Goal: Task Accomplishment & Management: Use online tool/utility

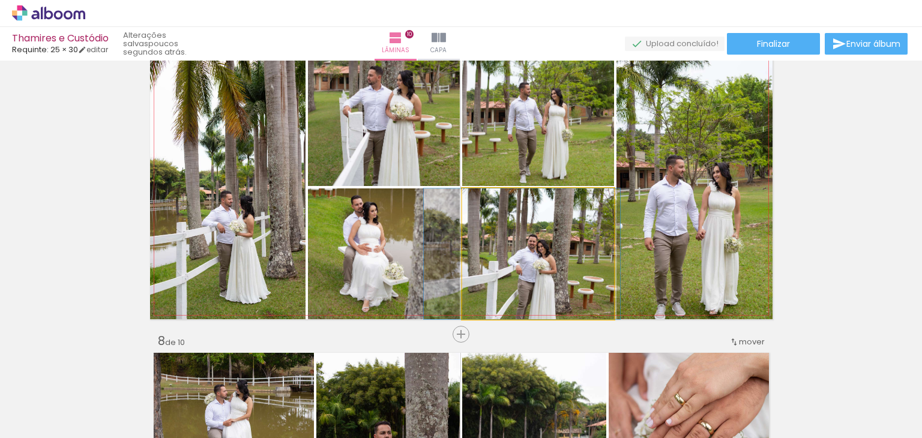
scroll to position [0, 602]
drag, startPoint x: 568, startPoint y: 260, endPoint x: 567, endPoint y: 253, distance: 7.3
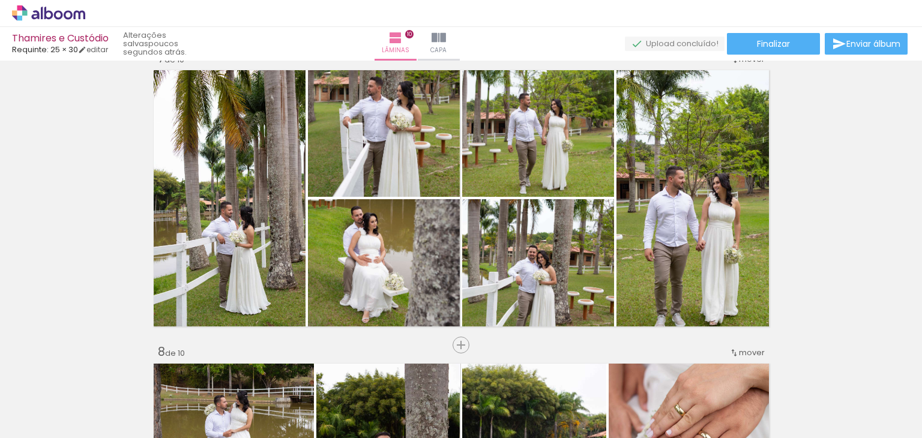
scroll to position [1800, 0]
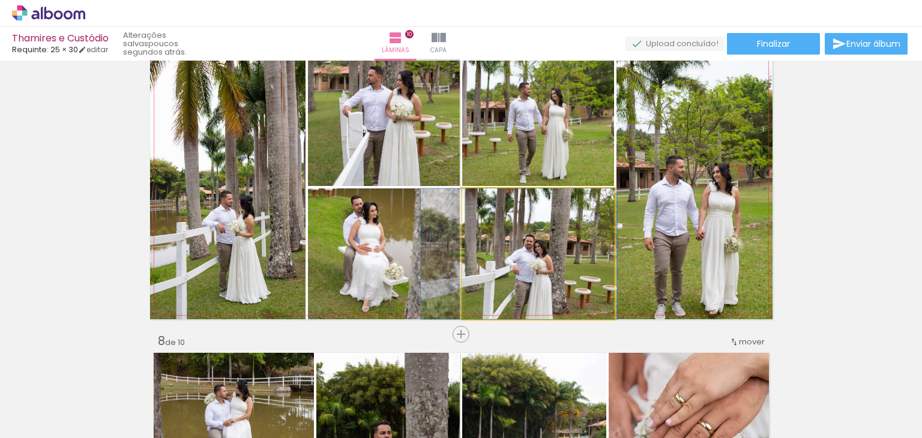
drag, startPoint x: 516, startPoint y: 269, endPoint x: 513, endPoint y: 251, distance: 18.3
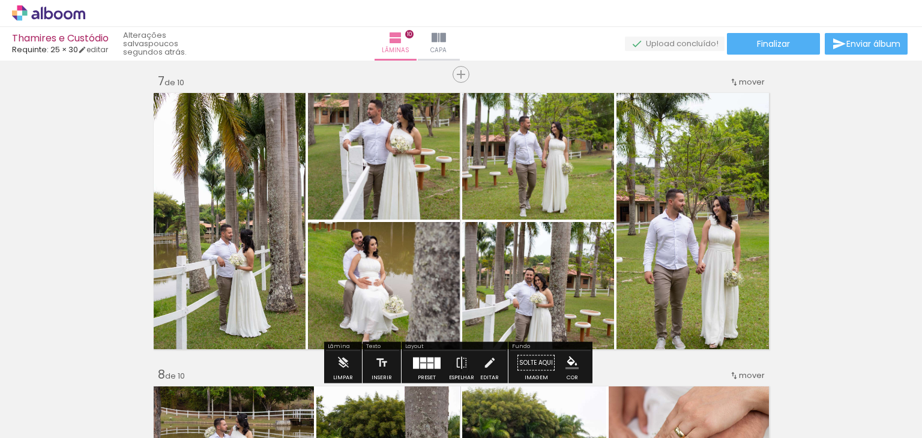
scroll to position [1740, 0]
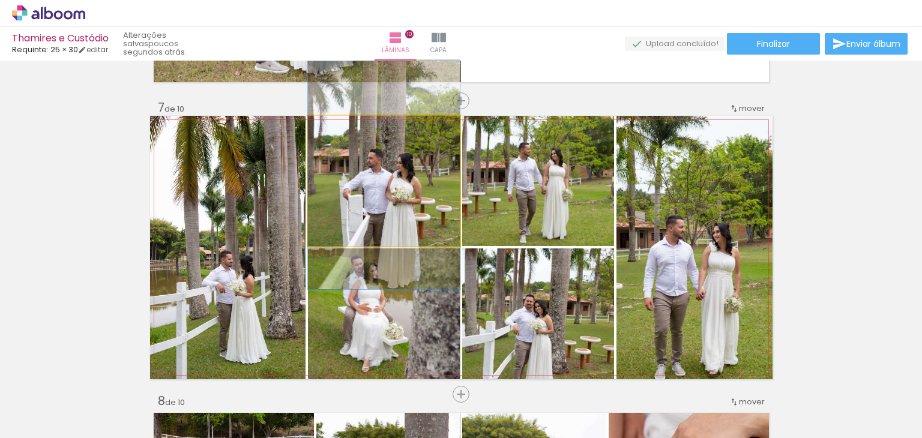
drag, startPoint x: 405, startPoint y: 191, endPoint x: 404, endPoint y: 212, distance: 20.4
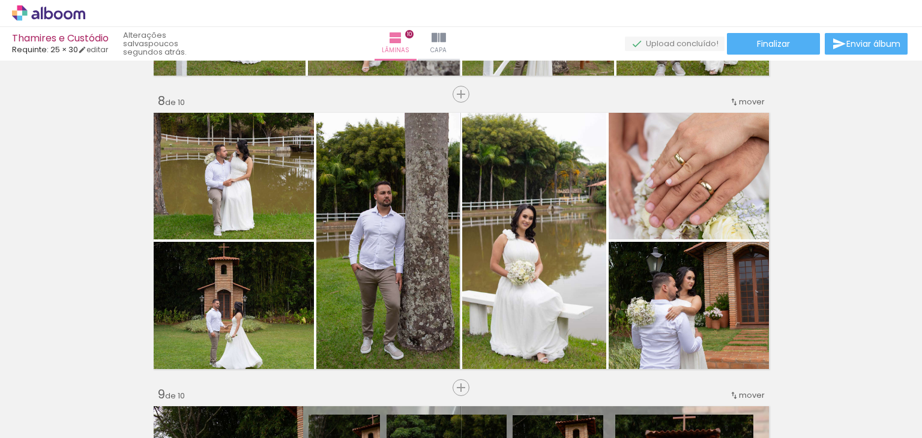
scroll to position [2101, 0]
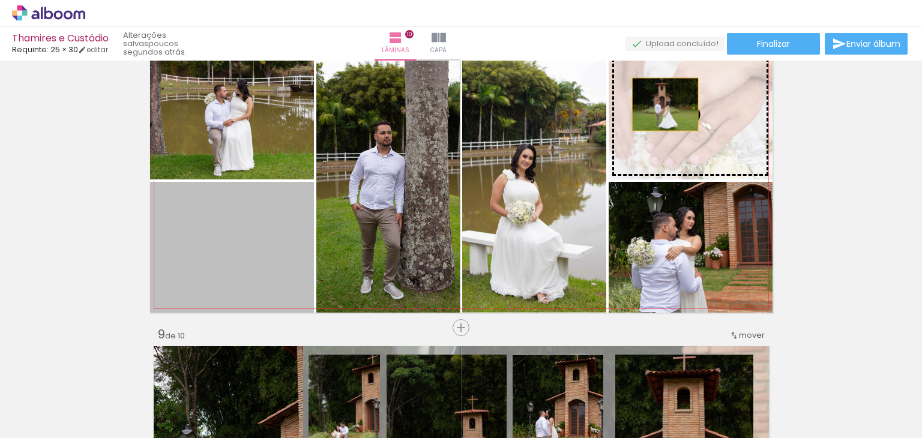
drag, startPoint x: 511, startPoint y: 186, endPoint x: 660, endPoint y: 104, distance: 169.7
click at [0, 0] on slot at bounding box center [0, 0] width 0 height 0
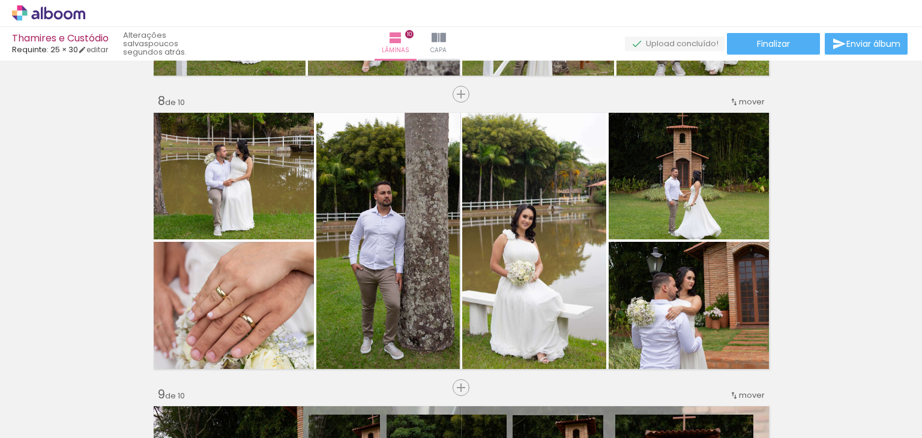
scroll to position [0, 3428]
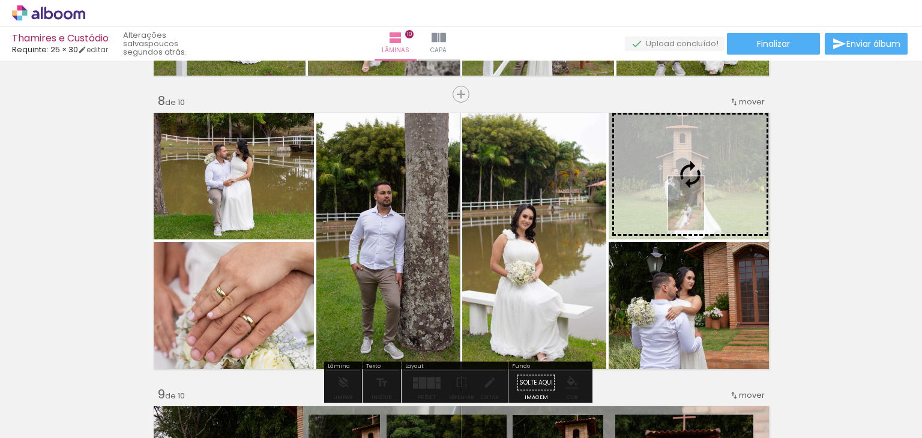
drag, startPoint x: 666, startPoint y: 415, endPoint x: 708, endPoint y: 211, distance: 207.7
click at [708, 211] on quentale-workspace at bounding box center [461, 219] width 922 height 438
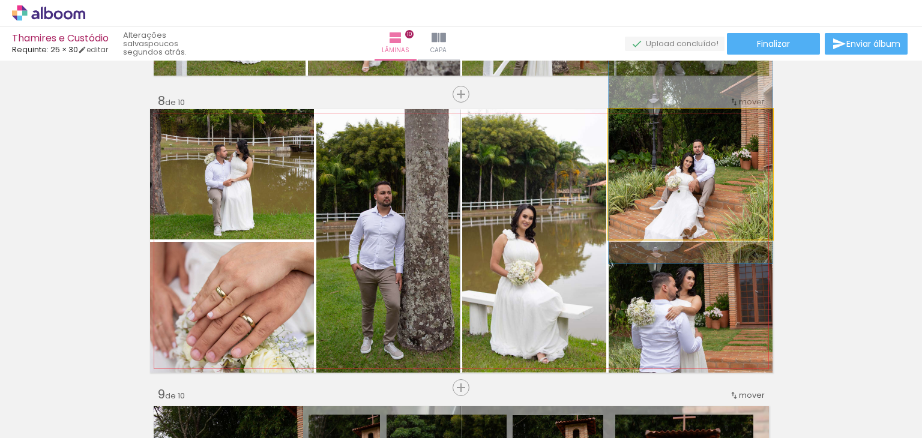
drag, startPoint x: 722, startPoint y: 209, endPoint x: 726, endPoint y: 176, distance: 33.8
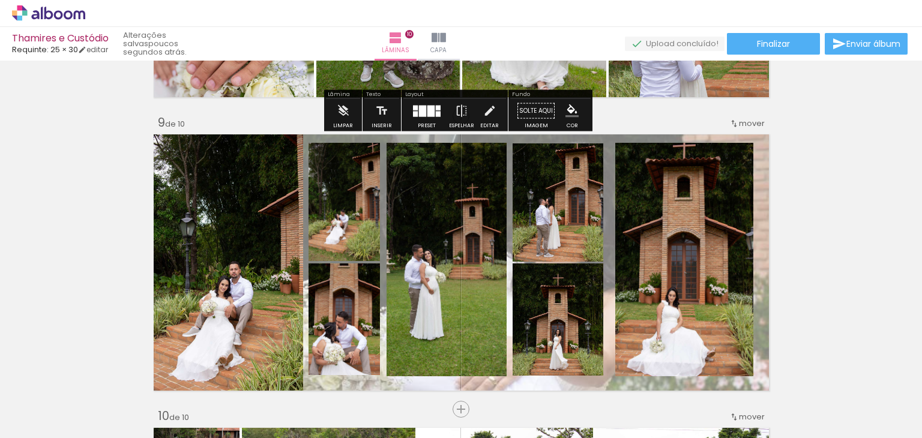
scroll to position [2341, 0]
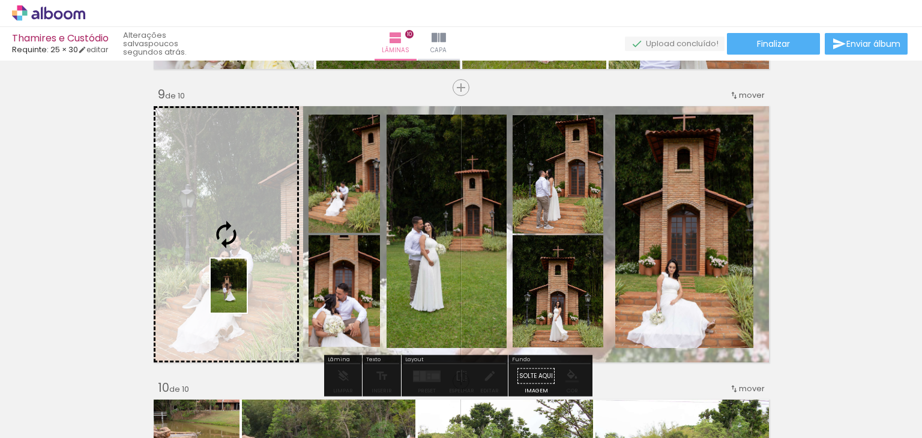
drag, startPoint x: 398, startPoint y: 407, endPoint x: 247, endPoint y: 295, distance: 188.3
click at [247, 295] on quentale-workspace at bounding box center [461, 219] width 922 height 438
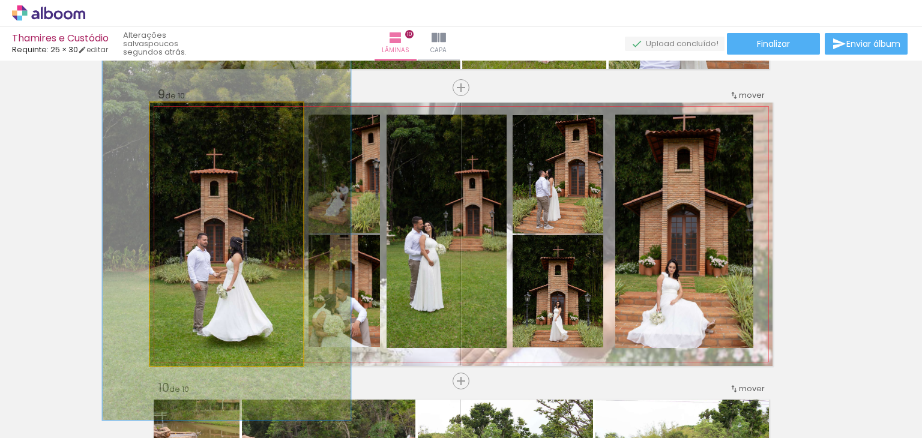
drag, startPoint x: 182, startPoint y: 120, endPoint x: 199, endPoint y: 117, distance: 17.7
type paper-slider "141"
click at [199, 117] on div at bounding box center [194, 115] width 19 height 19
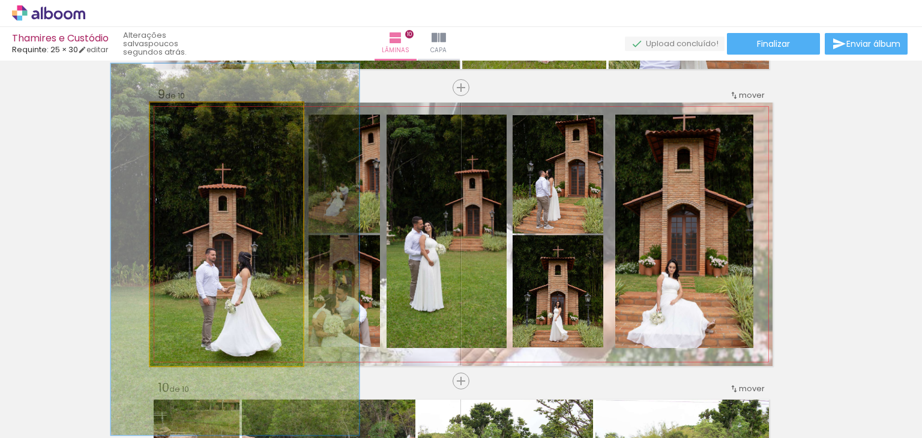
drag, startPoint x: 254, startPoint y: 218, endPoint x: 258, endPoint y: 230, distance: 12.7
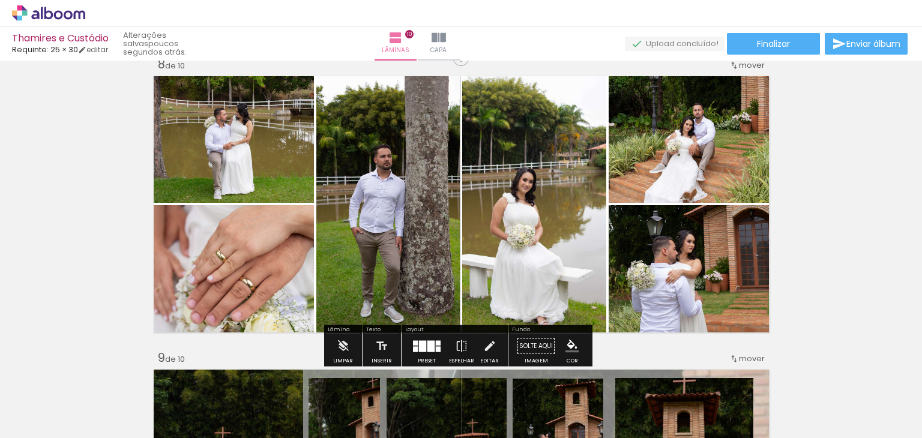
scroll to position [2041, 0]
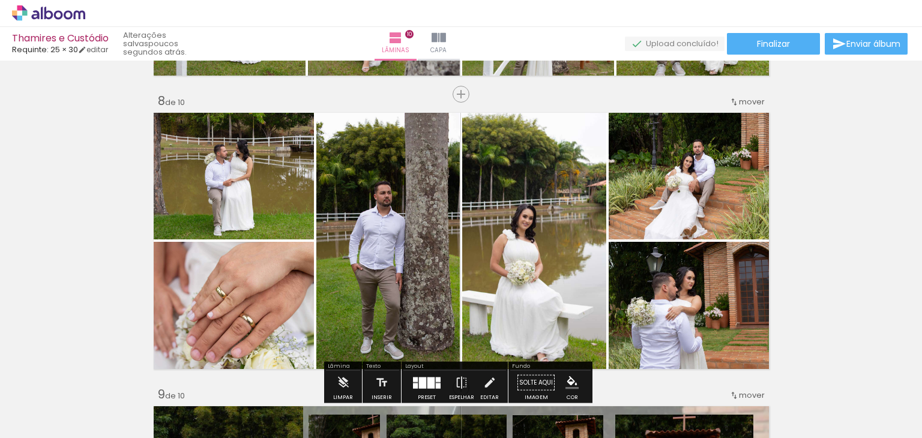
click at [266, 284] on paper-item at bounding box center [272, 282] width 22 height 8
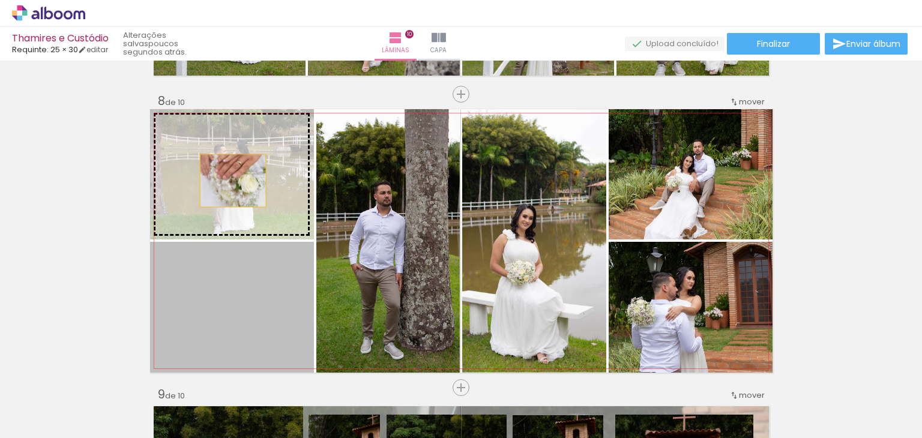
drag, startPoint x: 218, startPoint y: 312, endPoint x: 228, endPoint y: 181, distance: 131.8
click at [0, 0] on slot at bounding box center [0, 0] width 0 height 0
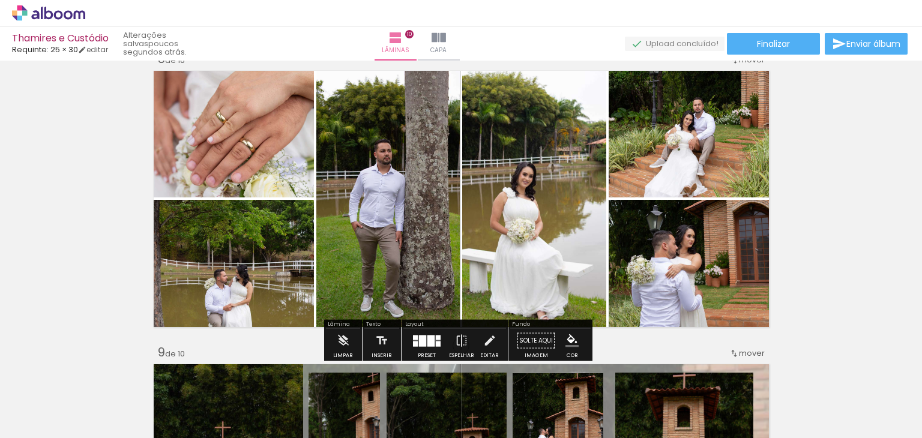
scroll to position [2101, 0]
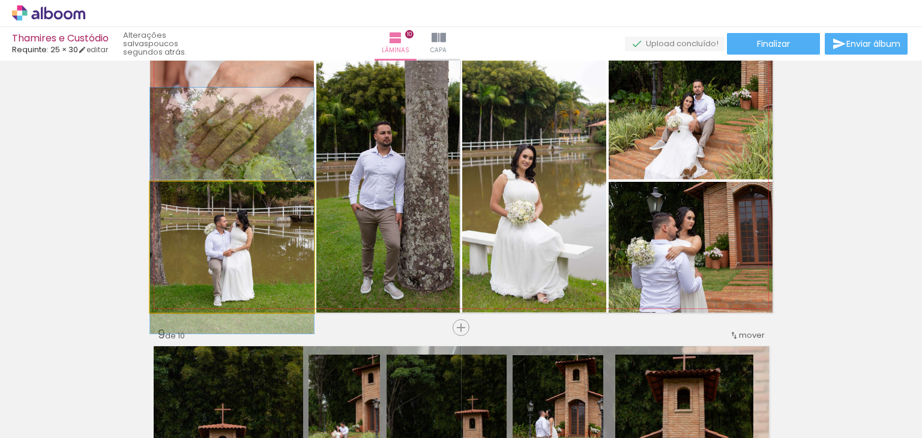
drag, startPoint x: 259, startPoint y: 269, endPoint x: 260, endPoint y: 238, distance: 31.2
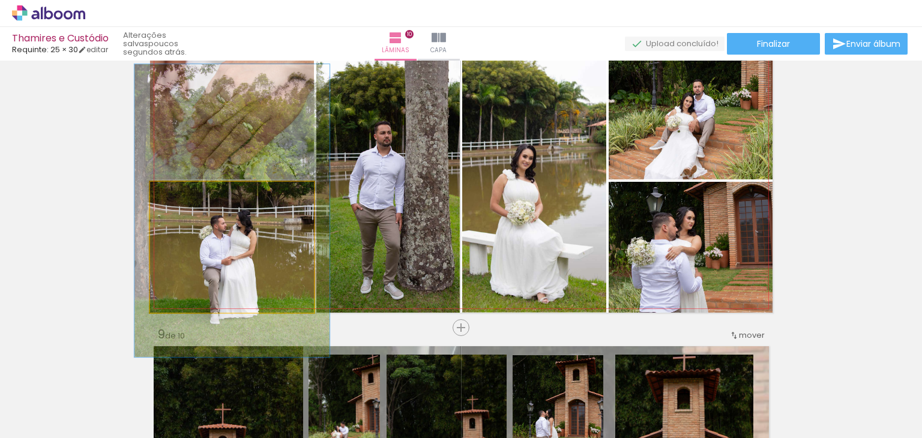
drag, startPoint x: 176, startPoint y: 194, endPoint x: 185, endPoint y: 190, distance: 9.9
type paper-slider "122"
click at [185, 190] on div at bounding box center [186, 194] width 11 height 11
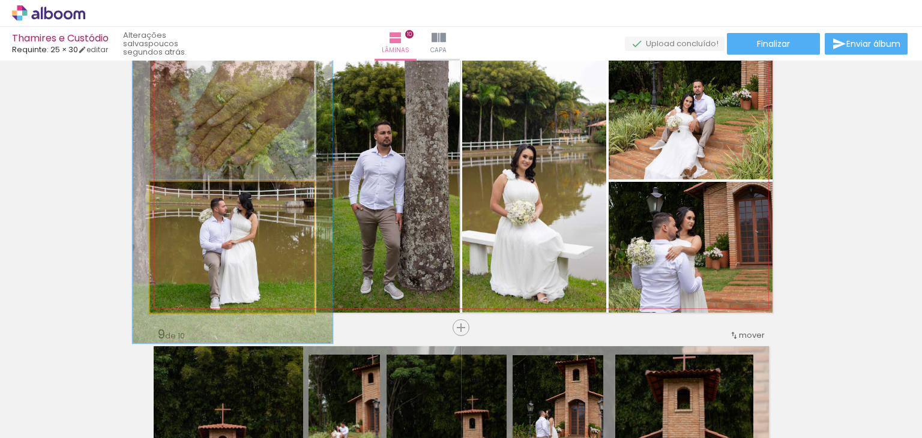
drag, startPoint x: 252, startPoint y: 260, endPoint x: 253, endPoint y: 243, distance: 16.8
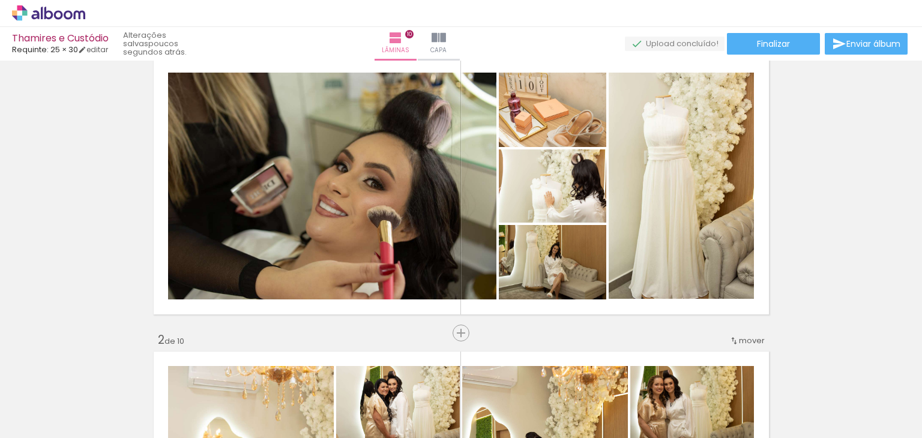
scroll to position [0, 0]
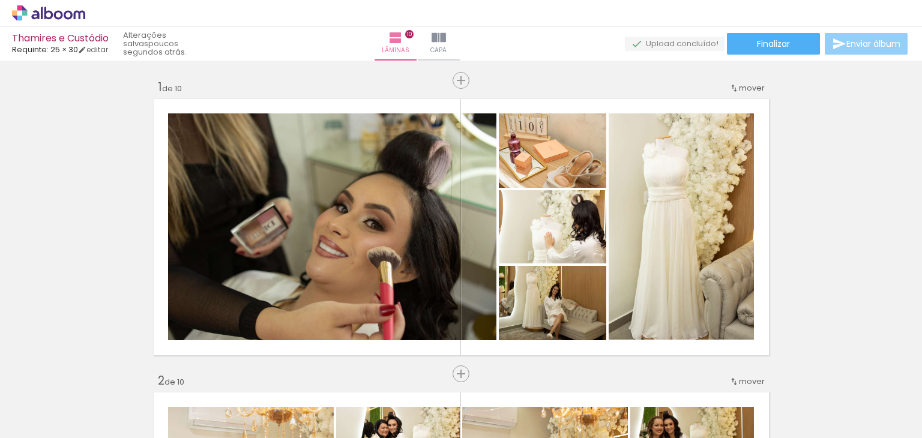
click at [869, 48] on span "Enviar álbum" at bounding box center [873, 44] width 54 height 8
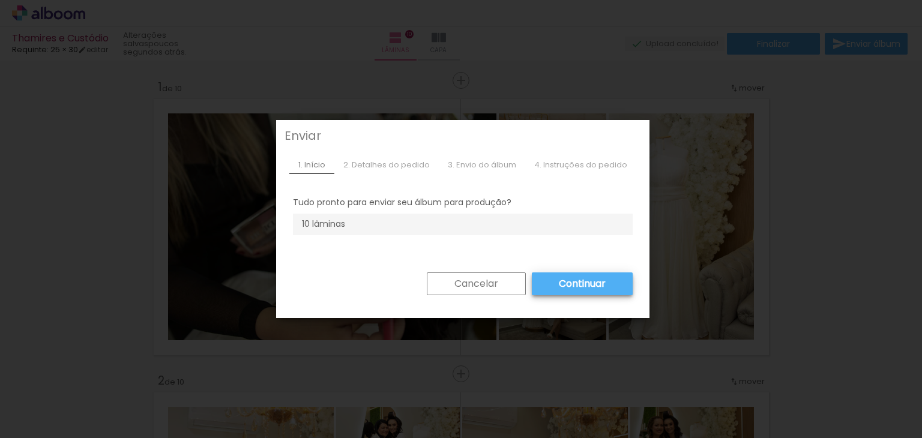
click at [399, 161] on div "2. Detalhes do pedido" at bounding box center [386, 165] width 104 height 18
click at [508, 167] on div "3. Envio do álbum" at bounding box center [482, 165] width 86 height 18
click at [585, 162] on div "4. Instruções do pedido" at bounding box center [580, 165] width 111 height 18
click at [763, 219] on iron-overlay-backdrop at bounding box center [461, 219] width 922 height 438
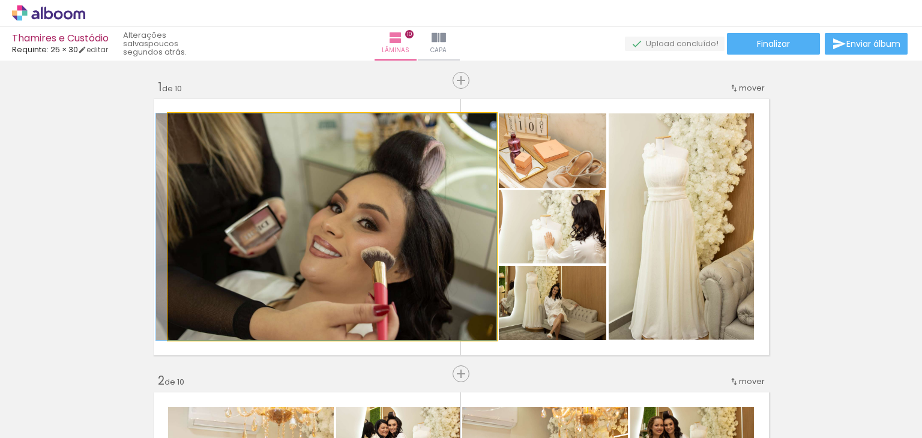
drag, startPoint x: 389, startPoint y: 188, endPoint x: 372, endPoint y: 188, distance: 16.8
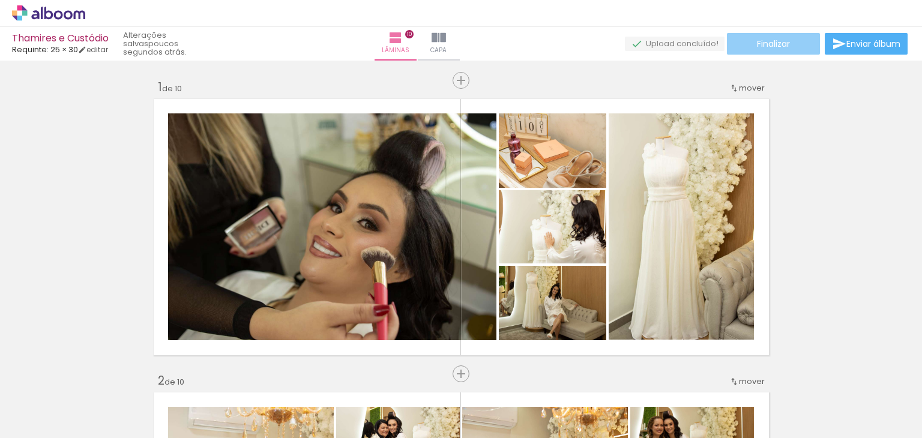
click at [760, 40] on span "Finalizar" at bounding box center [773, 44] width 33 height 8
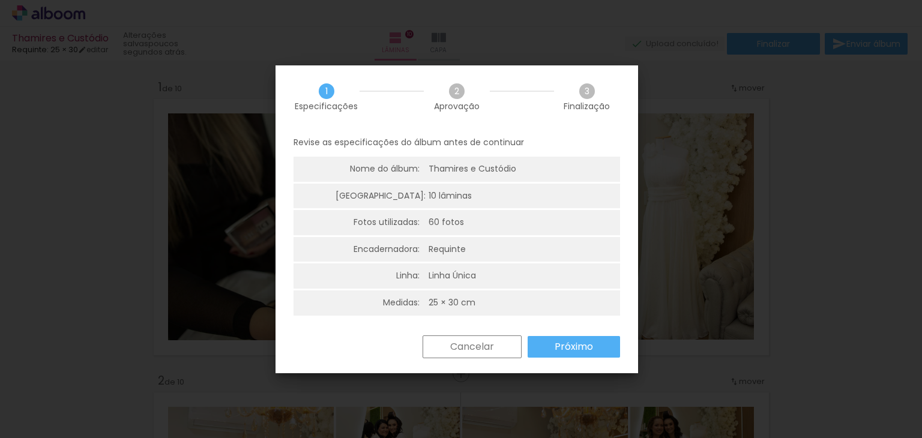
scroll to position [2, 0]
click at [0, 0] on slot "Próximo" at bounding box center [0, 0] width 0 height 0
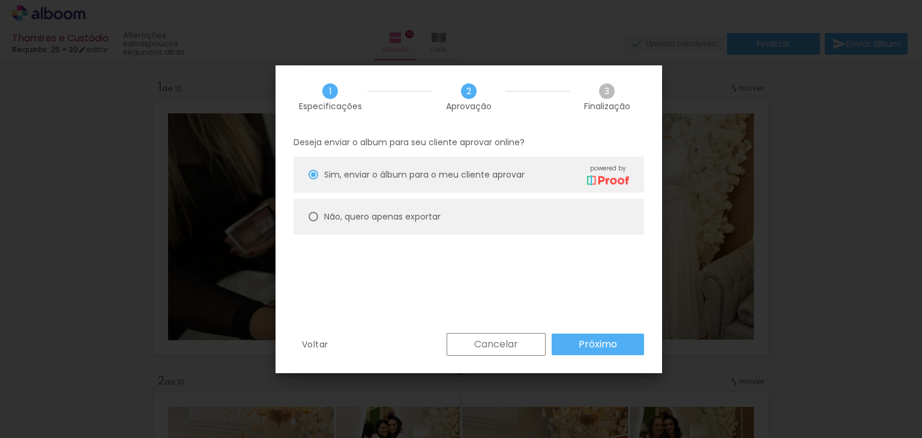
click at [0, 0] on slot "Não, quero apenas exportar" at bounding box center [0, 0] width 0 height 0
type paper-radio-button "on"
click at [489, 180] on span "Sim, enviar o álbum para o meu cliente aprovar" at bounding box center [424, 175] width 200 height 13
type paper-radio-button "on"
click at [0, 0] on slot "Próximo" at bounding box center [0, 0] width 0 height 0
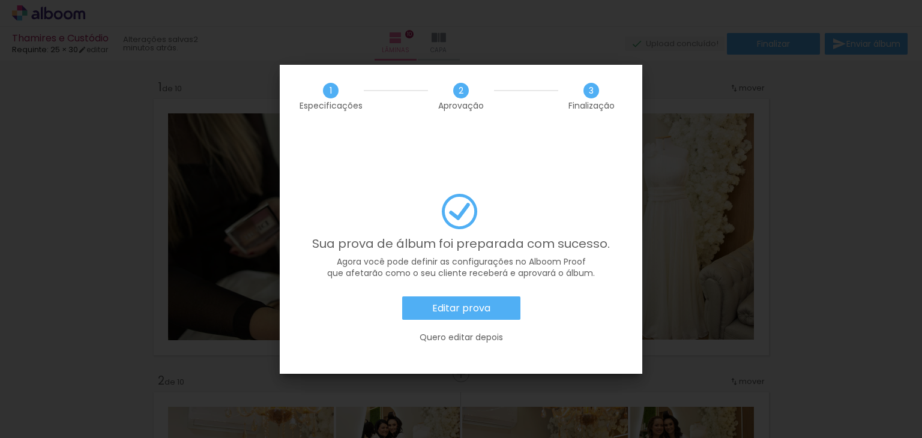
click at [0, 0] on slot "Editar prova" at bounding box center [0, 0] width 0 height 0
